Goal: Information Seeking & Learning: Compare options

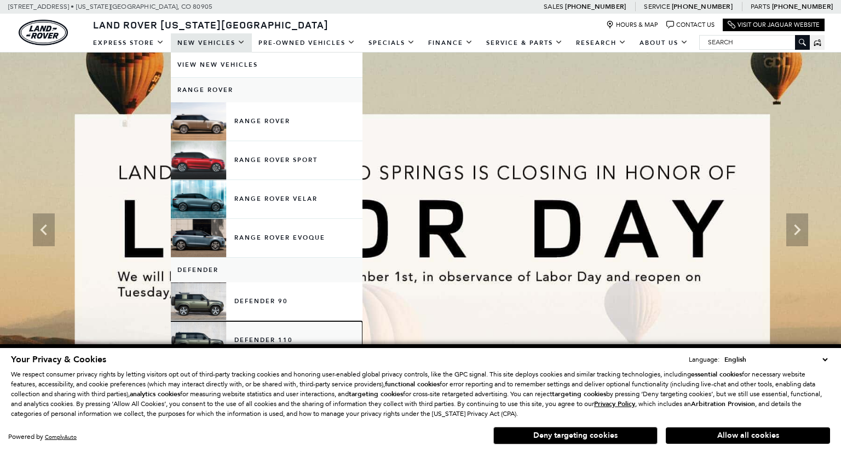
click at [287, 331] on link "Defender 110" at bounding box center [267, 340] width 192 height 38
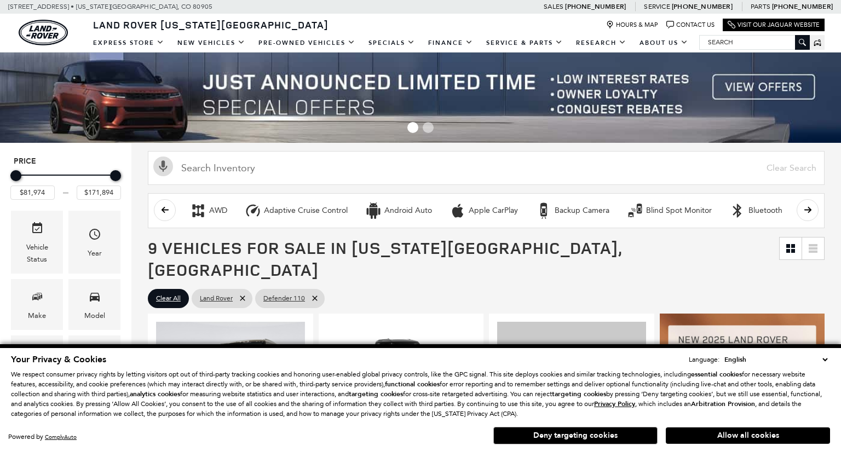
click at [754, 432] on button "Allow all cookies" at bounding box center [747, 435] width 164 height 16
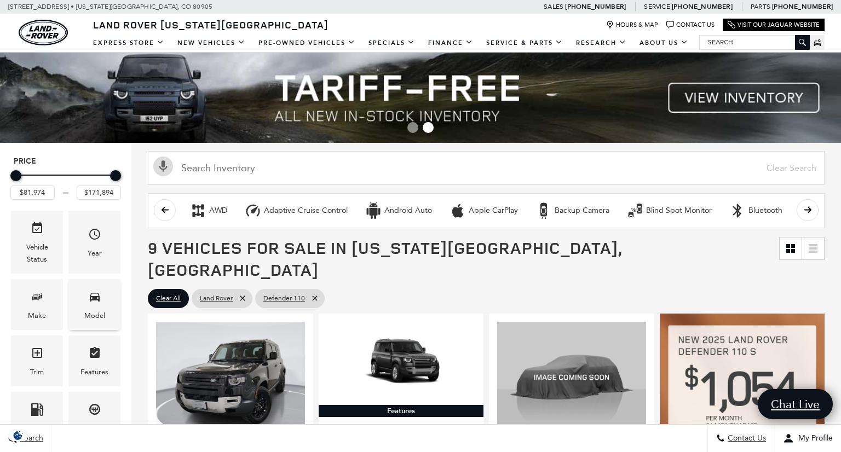
click at [94, 299] on icon "Model" at bounding box center [95, 297] width 10 height 9
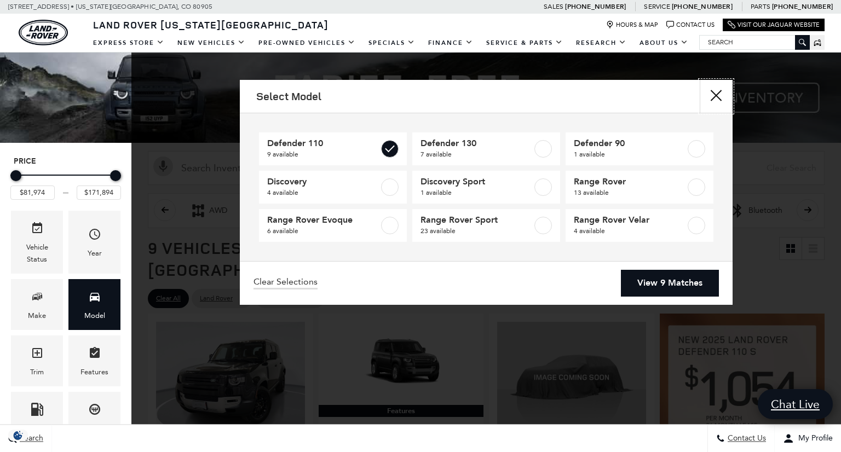
drag, startPoint x: 719, startPoint y: 95, endPoint x: 713, endPoint y: 100, distance: 7.0
click at [718, 95] on button "close" at bounding box center [715, 96] width 33 height 33
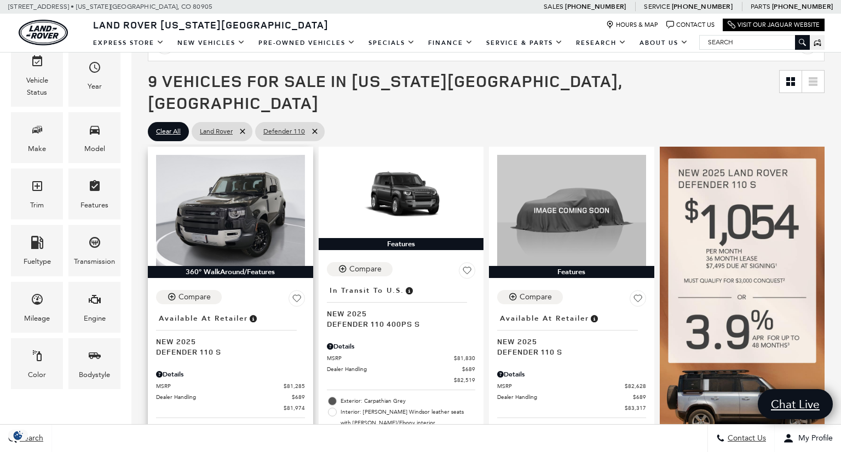
scroll to position [169, 0]
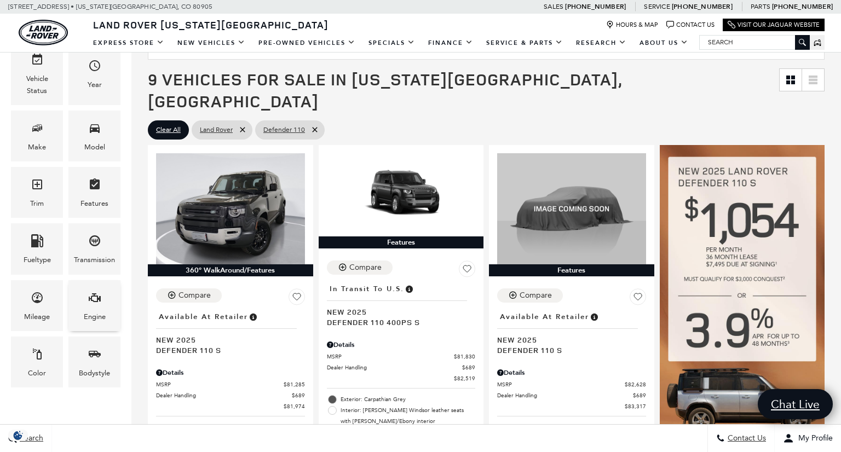
drag, startPoint x: 89, startPoint y: 328, endPoint x: 94, endPoint y: 323, distance: 6.6
click at [90, 327] on div "Engine" at bounding box center [94, 305] width 52 height 51
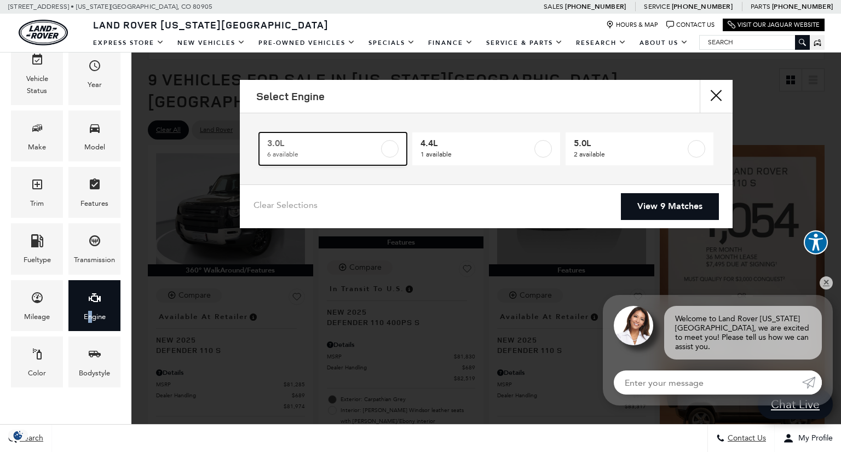
click at [387, 151] on label at bounding box center [390, 149] width 18 height 18
type input "$85,062"
checkbox input "true"
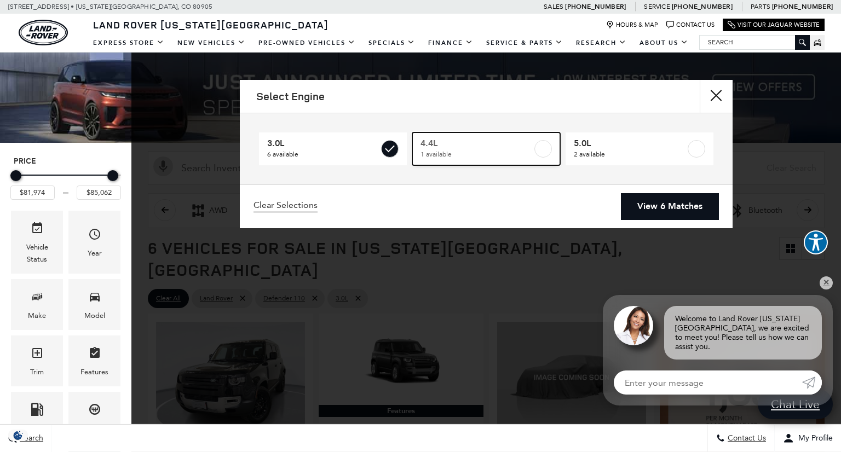
click at [542, 148] on label at bounding box center [543, 149] width 18 height 18
type input "$171,894"
checkbox input "true"
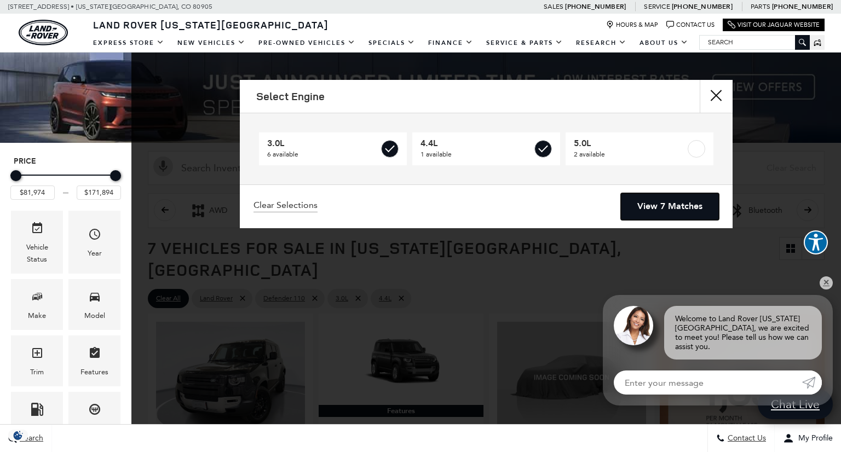
click at [661, 201] on link "View 7 Matches" at bounding box center [670, 206] width 98 height 27
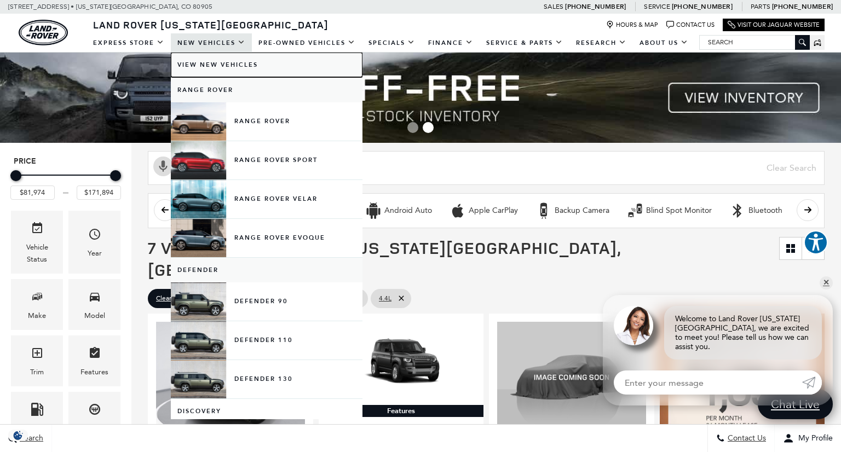
click at [220, 67] on link "View New Vehicles" at bounding box center [267, 65] width 192 height 25
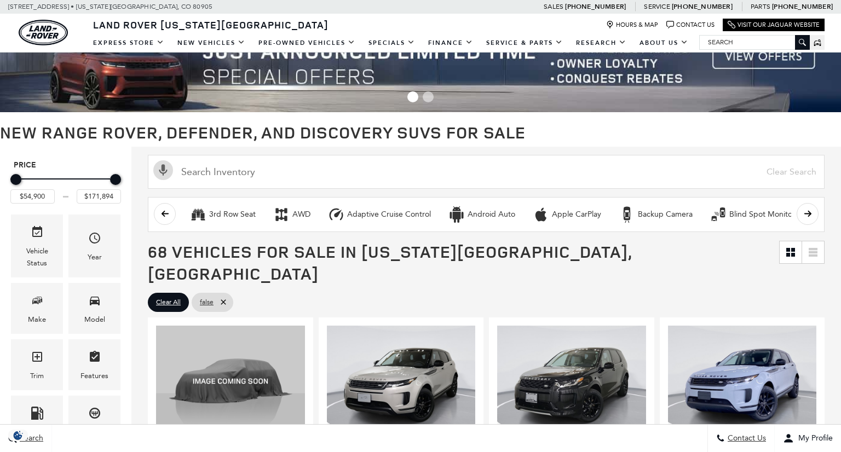
scroll to position [31, 0]
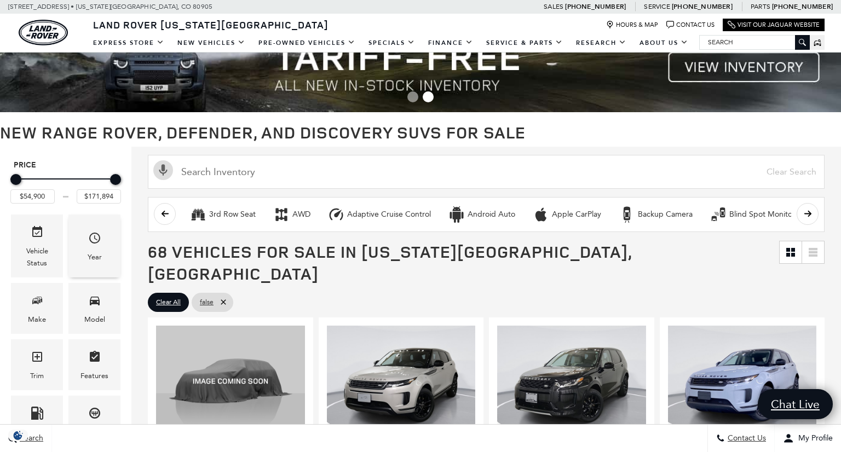
click at [86, 245] on div "Year" at bounding box center [94, 246] width 52 height 63
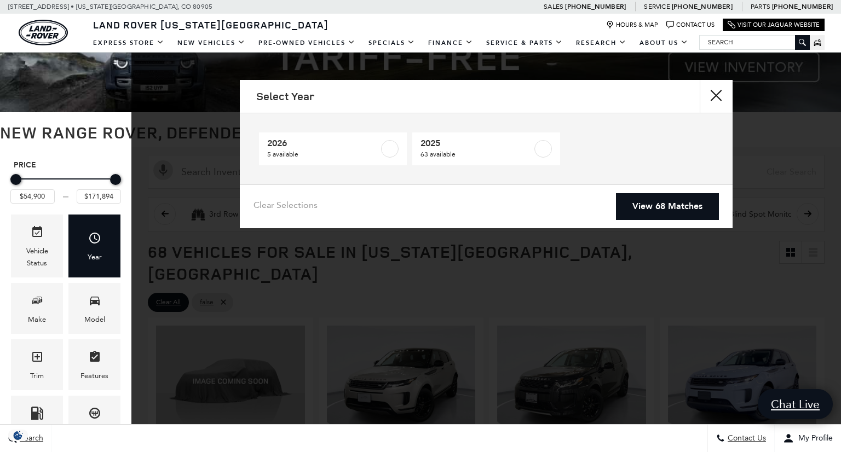
scroll to position [0, 0]
click at [358, 152] on span "5 available" at bounding box center [323, 154] width 112 height 11
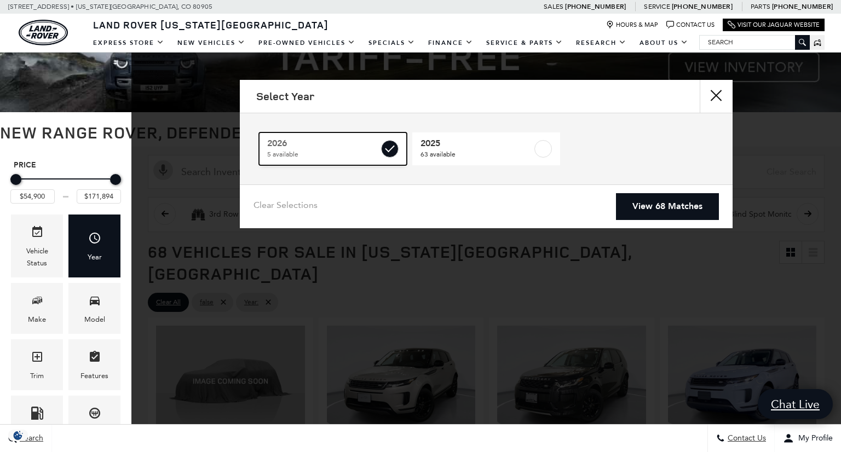
type input "$78,500"
checkbox input "true"
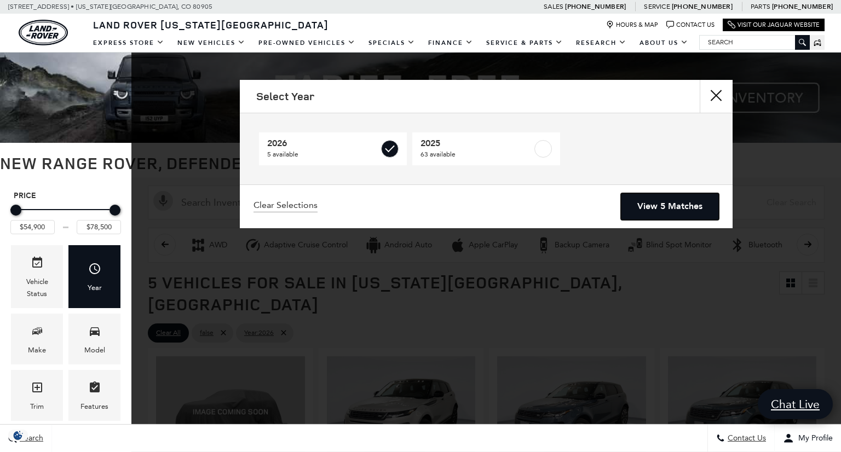
click at [652, 198] on link "View 5 Matches" at bounding box center [670, 206] width 98 height 27
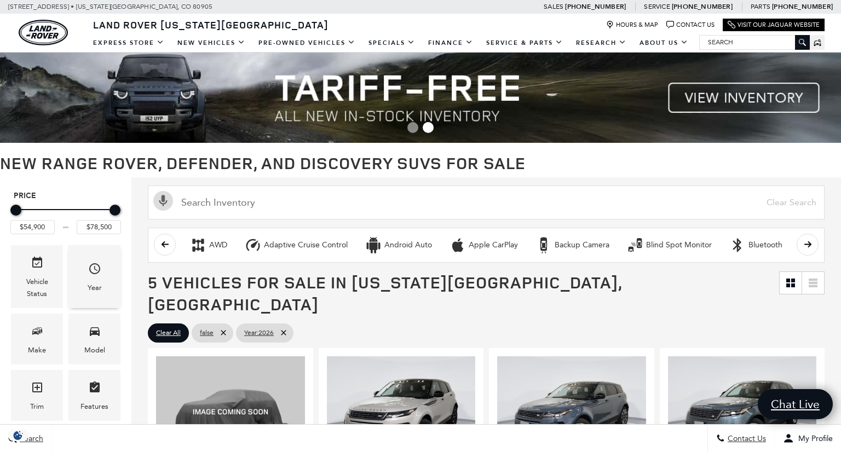
click at [100, 279] on span "Year" at bounding box center [94, 270] width 13 height 22
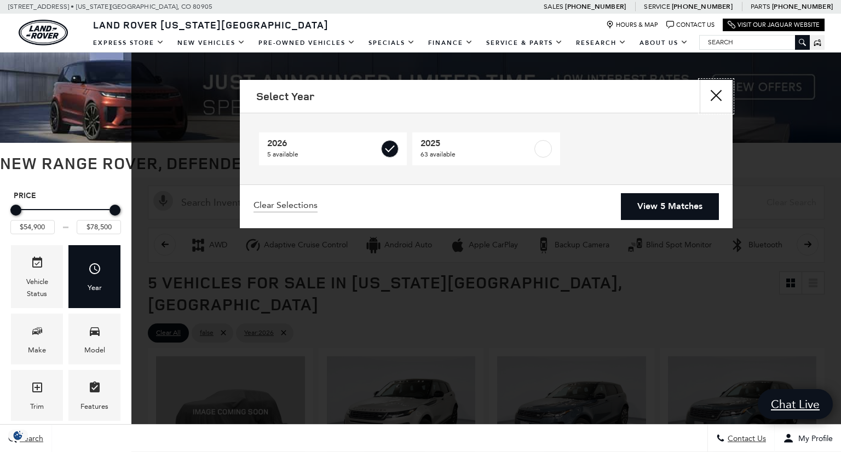
click at [719, 96] on button "close" at bounding box center [715, 96] width 33 height 33
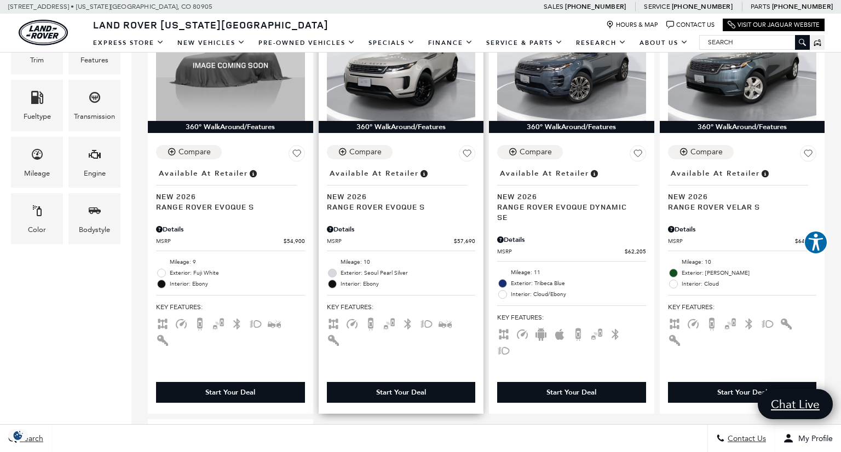
scroll to position [267, 0]
